Goal: Task Accomplishment & Management: Manage account settings

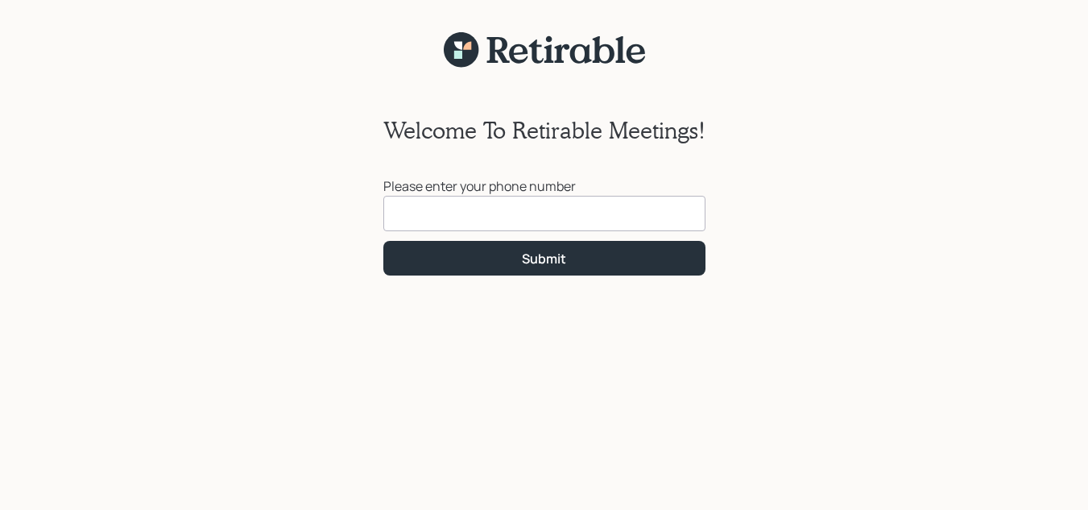
click at [471, 217] on input at bounding box center [544, 213] width 322 height 35
type input "(502) 262-0352"
click button "Submit" at bounding box center [544, 258] width 322 height 35
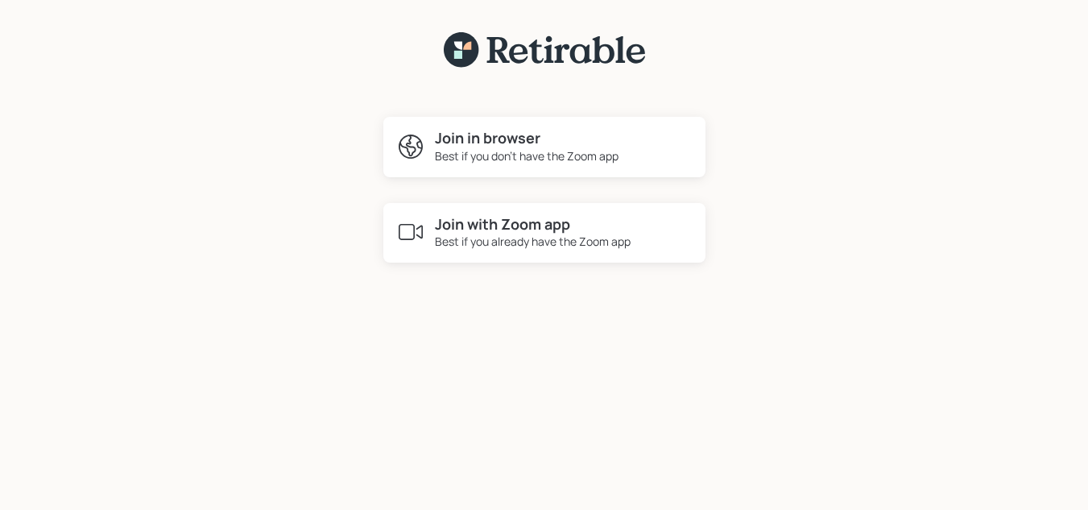
click at [516, 152] on div "Best if you don't have the Zoom app" at bounding box center [527, 155] width 184 height 17
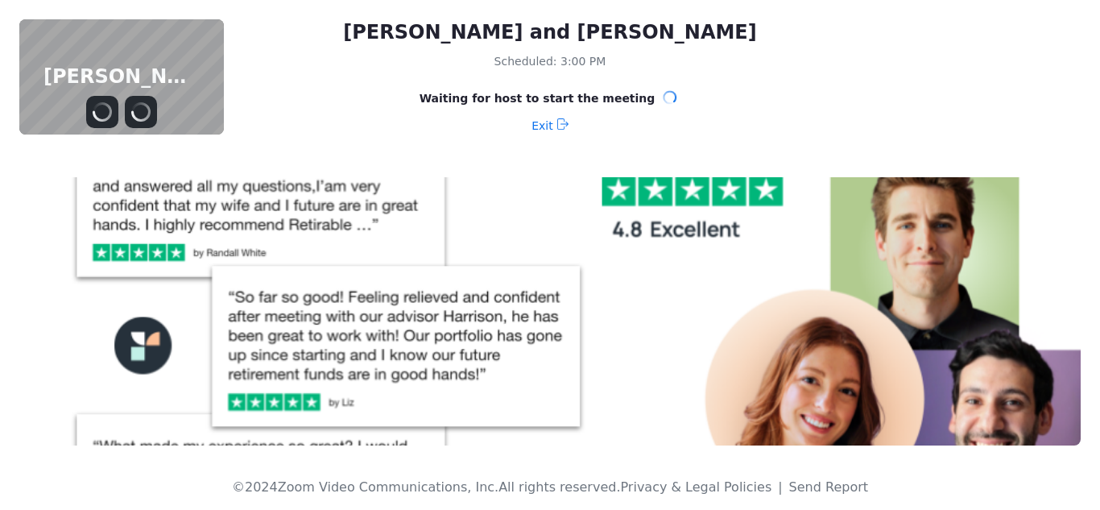
click at [519, 205] on img at bounding box center [549, 311] width 1061 height 268
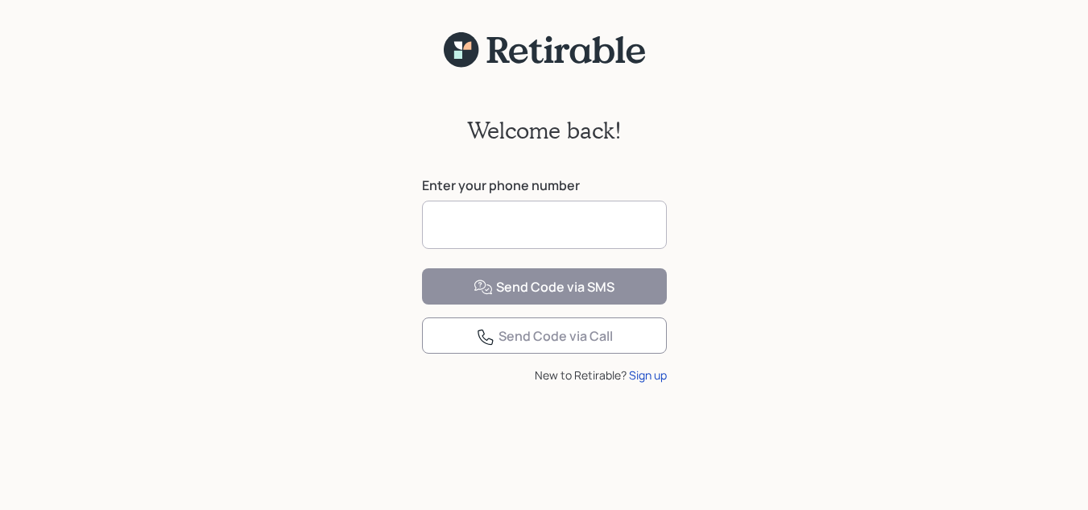
click at [544, 209] on input at bounding box center [544, 225] width 245 height 48
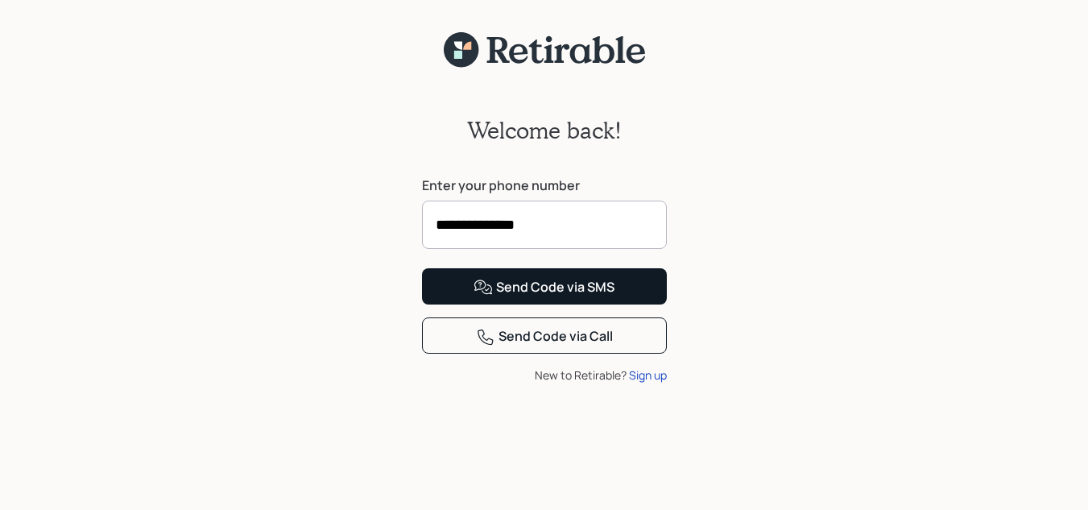
type input "**********"
click at [581, 297] on div "Send Code via SMS" at bounding box center [544, 287] width 141 height 19
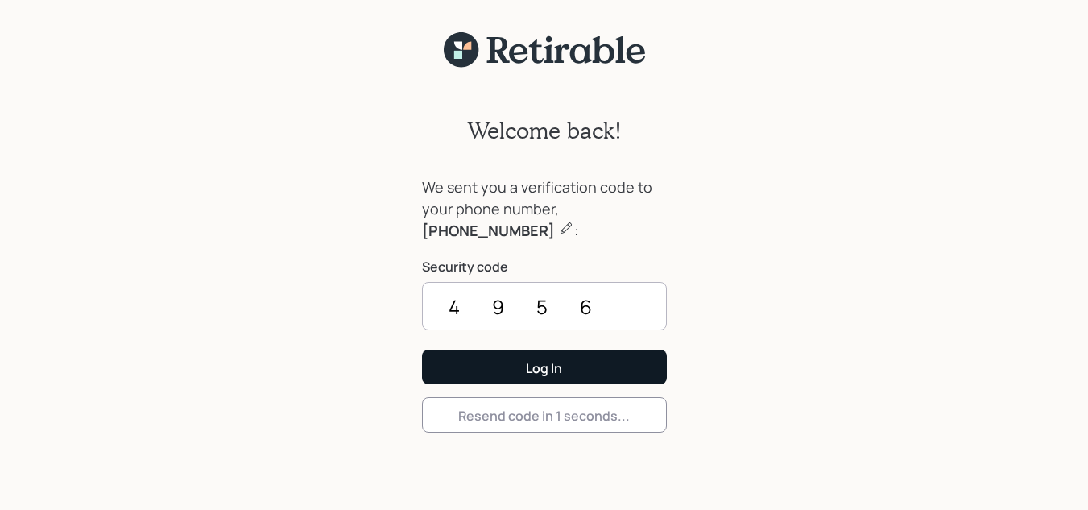
type input "4956"
click at [582, 354] on button "Log In" at bounding box center [544, 366] width 245 height 35
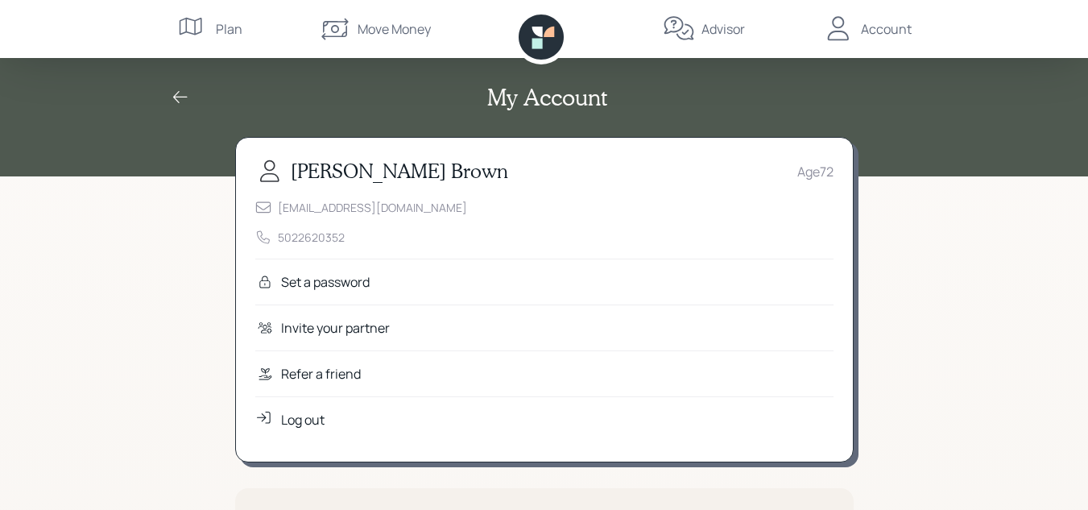
click at [221, 30] on div "Plan" at bounding box center [229, 28] width 27 height 19
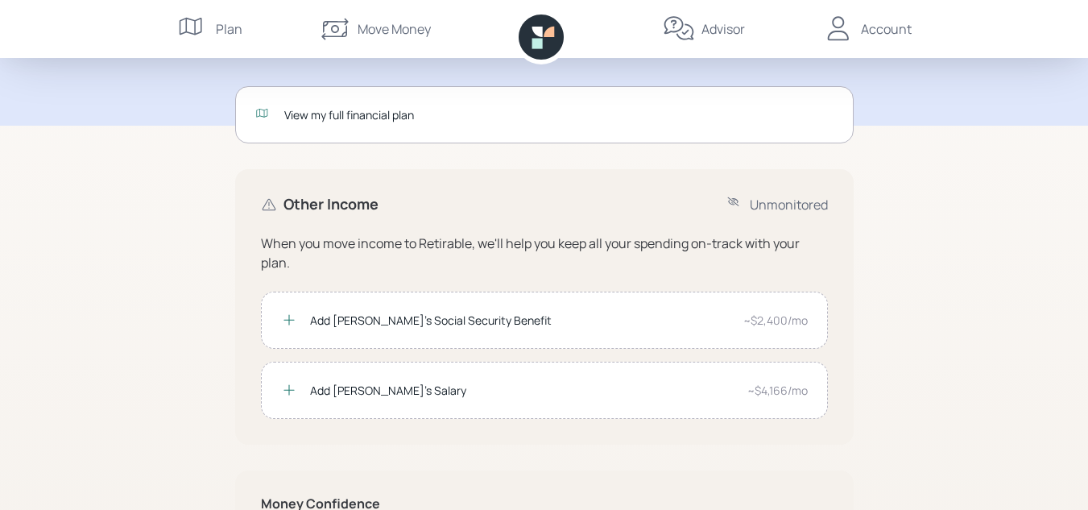
scroll to position [81, 0]
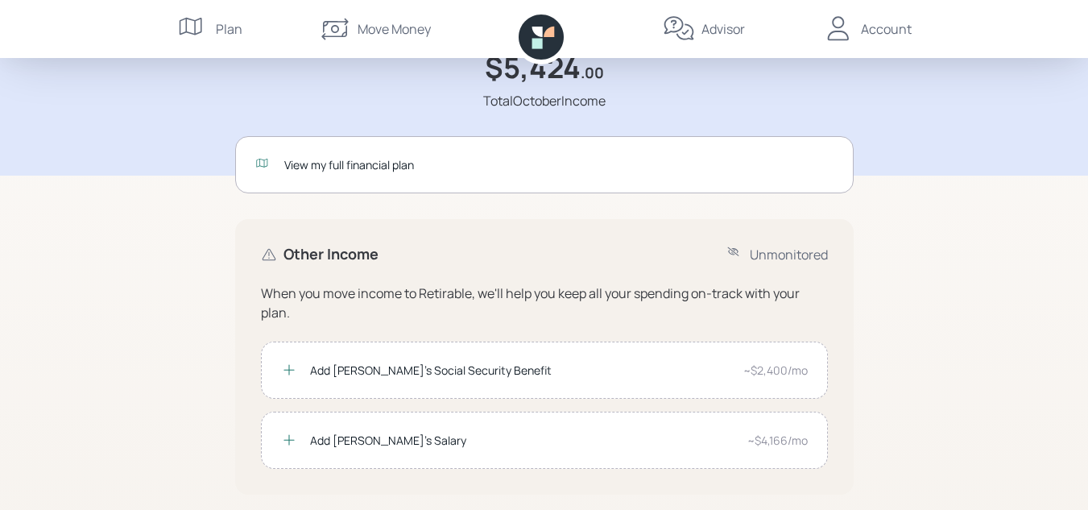
click at [198, 26] on icon at bounding box center [193, 29] width 32 height 32
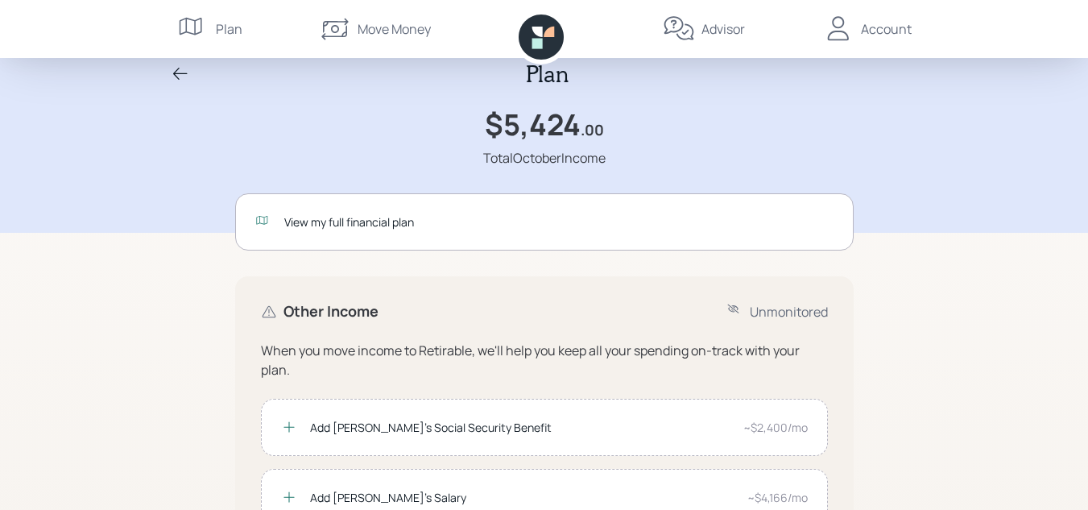
scroll to position [0, 0]
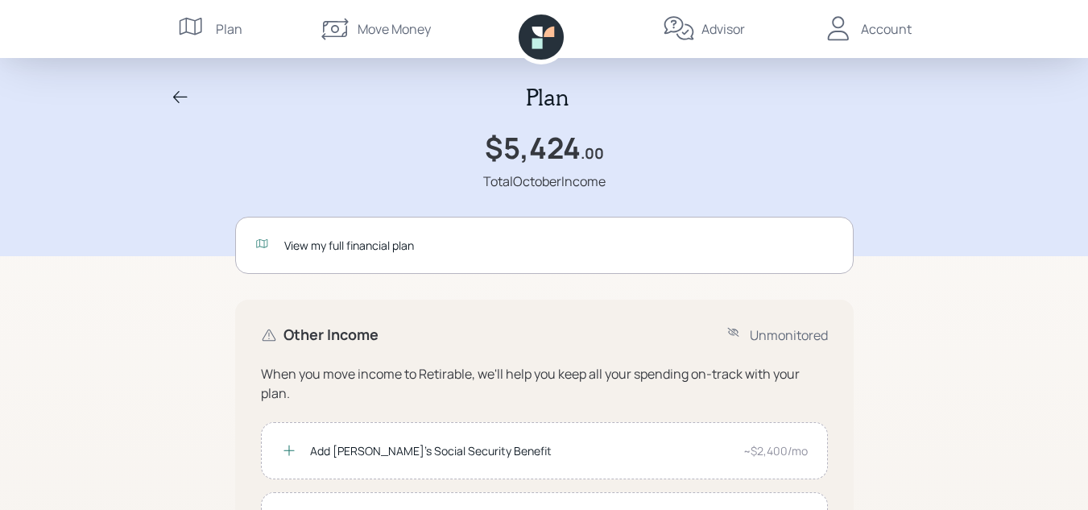
click at [727, 24] on div "Advisor" at bounding box center [722, 28] width 43 height 19
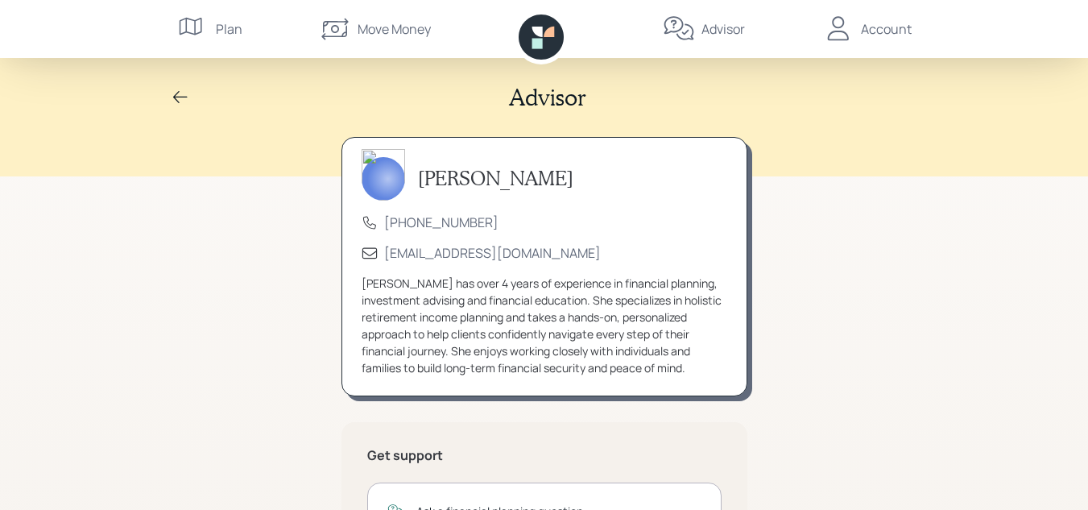
click at [378, 168] on img at bounding box center [383, 175] width 43 height 52
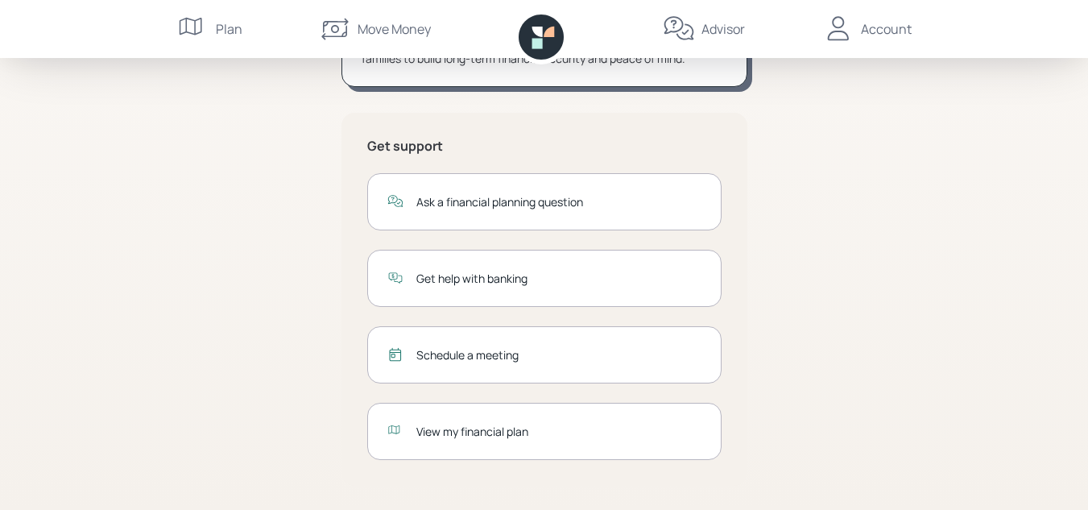
scroll to position [311, 0]
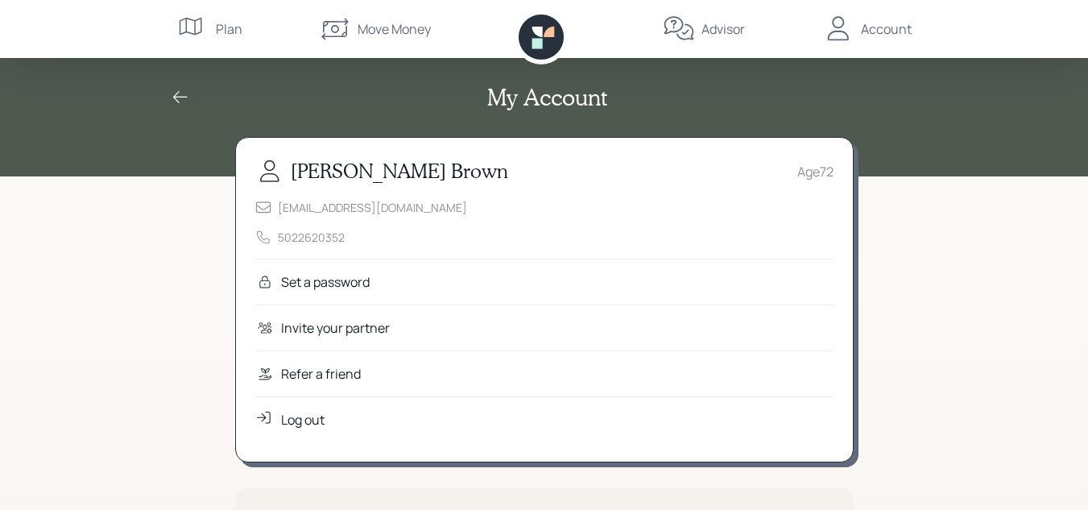
click at [336, 279] on div "Set a password" at bounding box center [325, 281] width 89 height 19
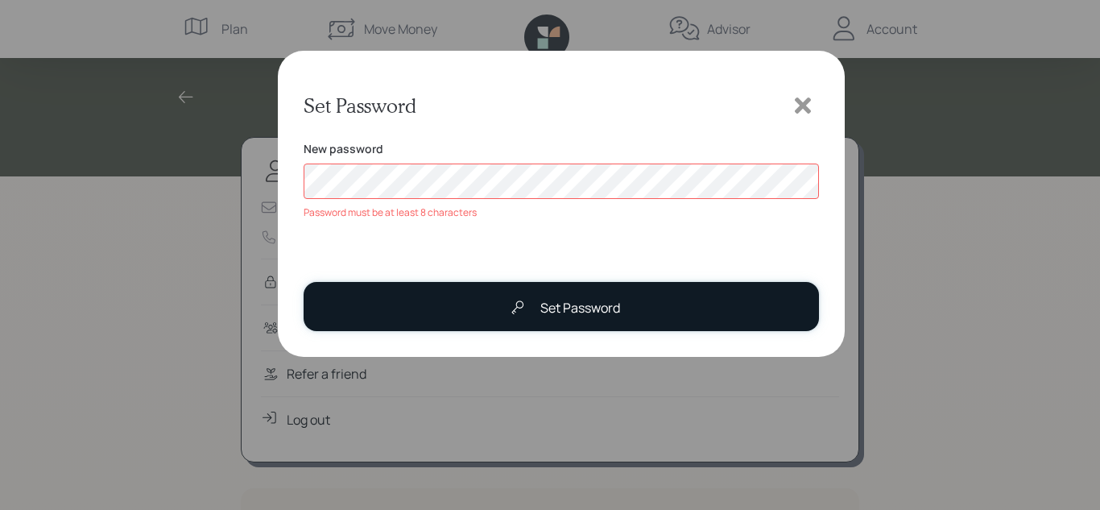
click at [566, 298] on div "Set Password" at bounding box center [580, 307] width 80 height 19
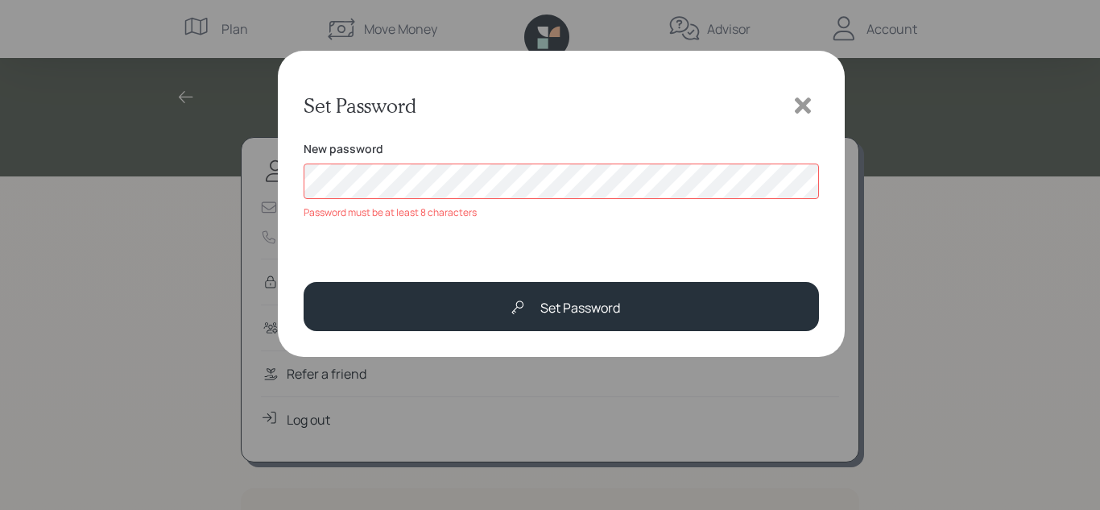
click at [155, 173] on div "Set Password New password Password must be at least 8 characters Set Password" at bounding box center [550, 255] width 1100 height 510
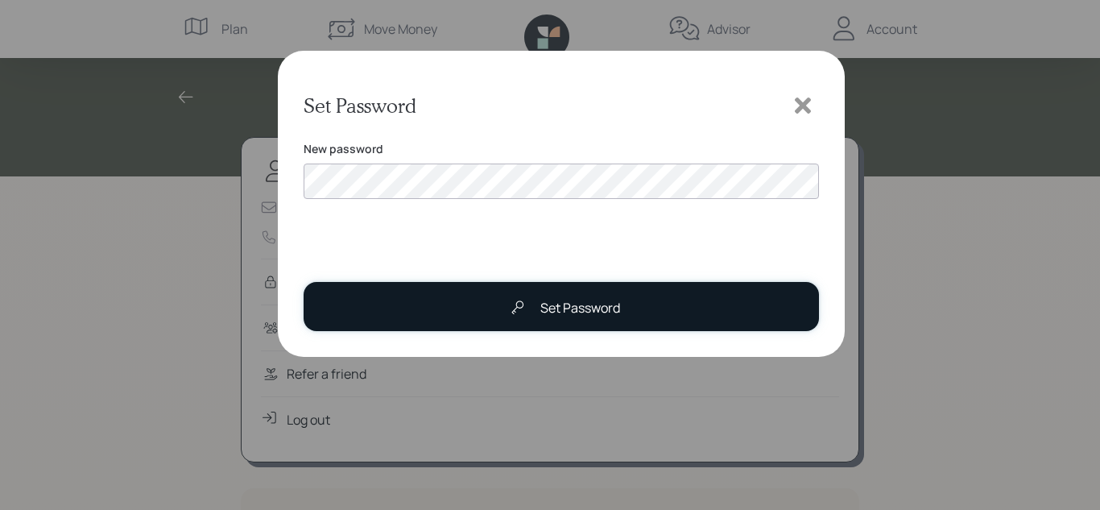
click at [622, 300] on button "Set Password" at bounding box center [561, 306] width 515 height 49
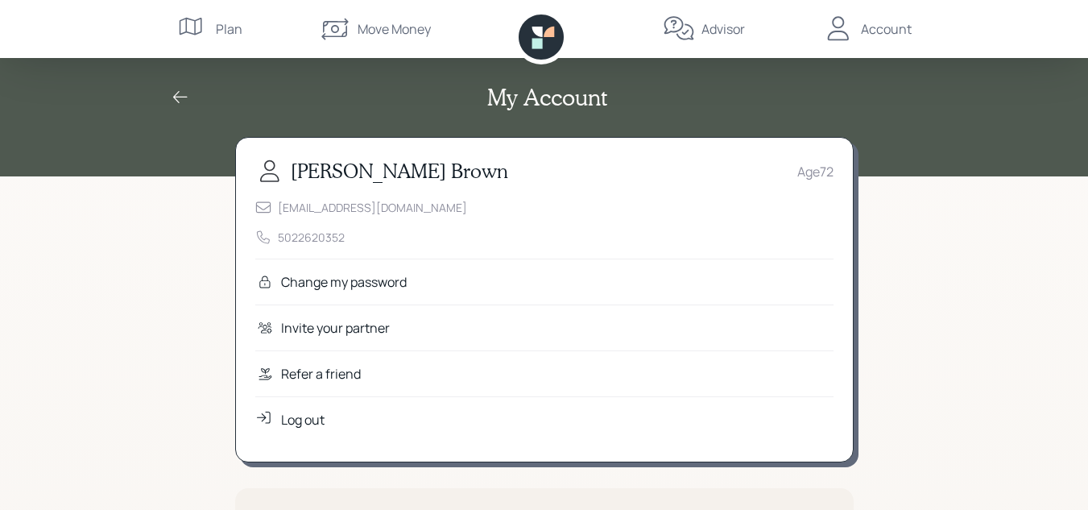
click at [544, 46] on icon at bounding box center [541, 36] width 45 height 45
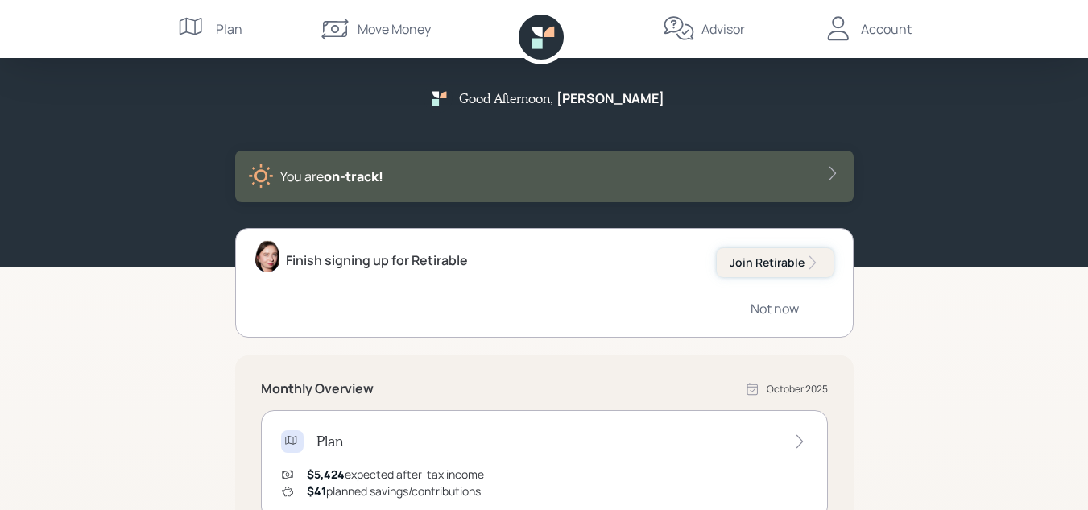
click at [784, 258] on div "Join Retirable" at bounding box center [775, 262] width 91 height 16
